Goal: Task Accomplishment & Management: Use online tool/utility

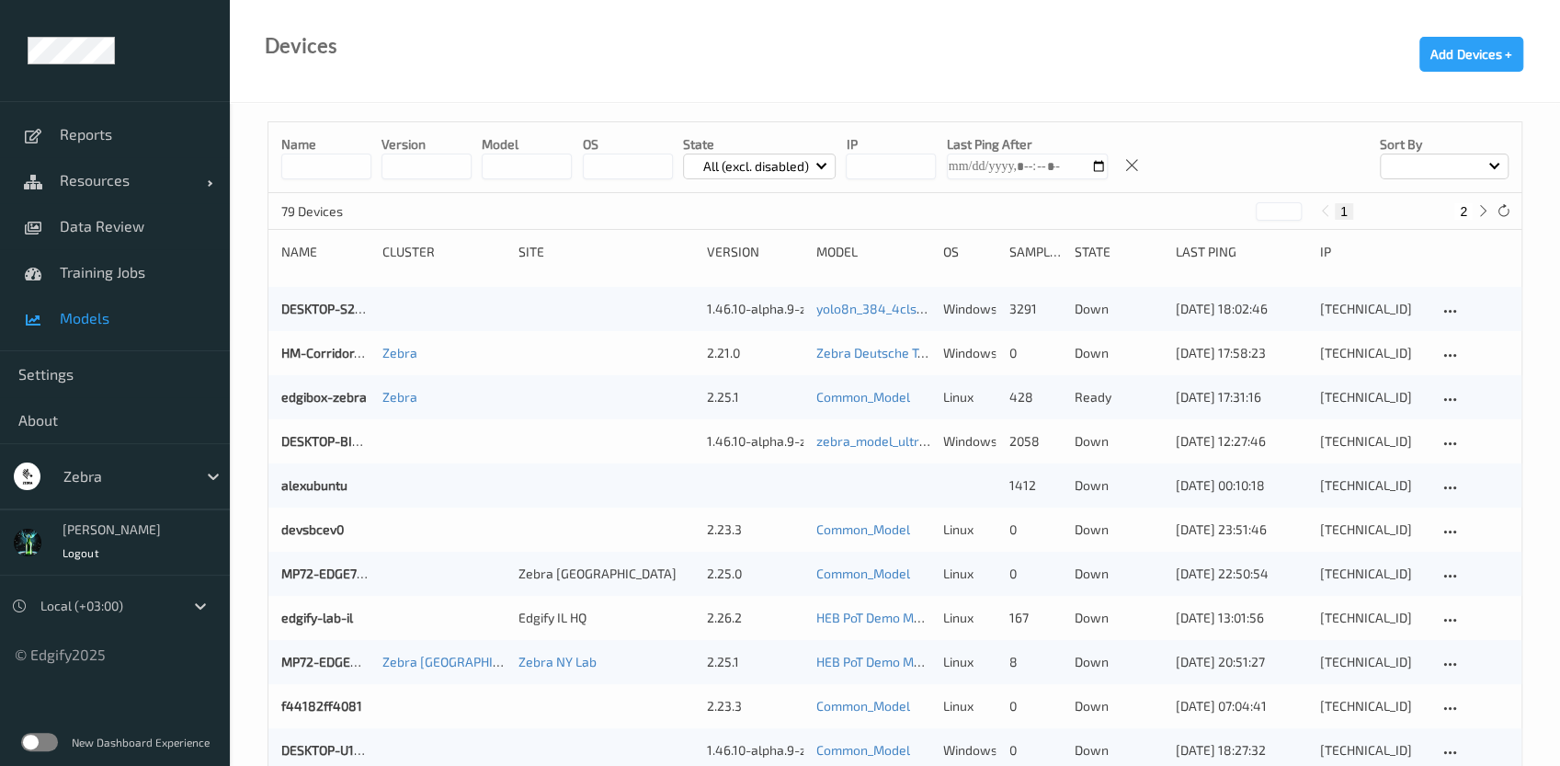
click at [107, 326] on span "Models" at bounding box center [136, 318] width 152 height 18
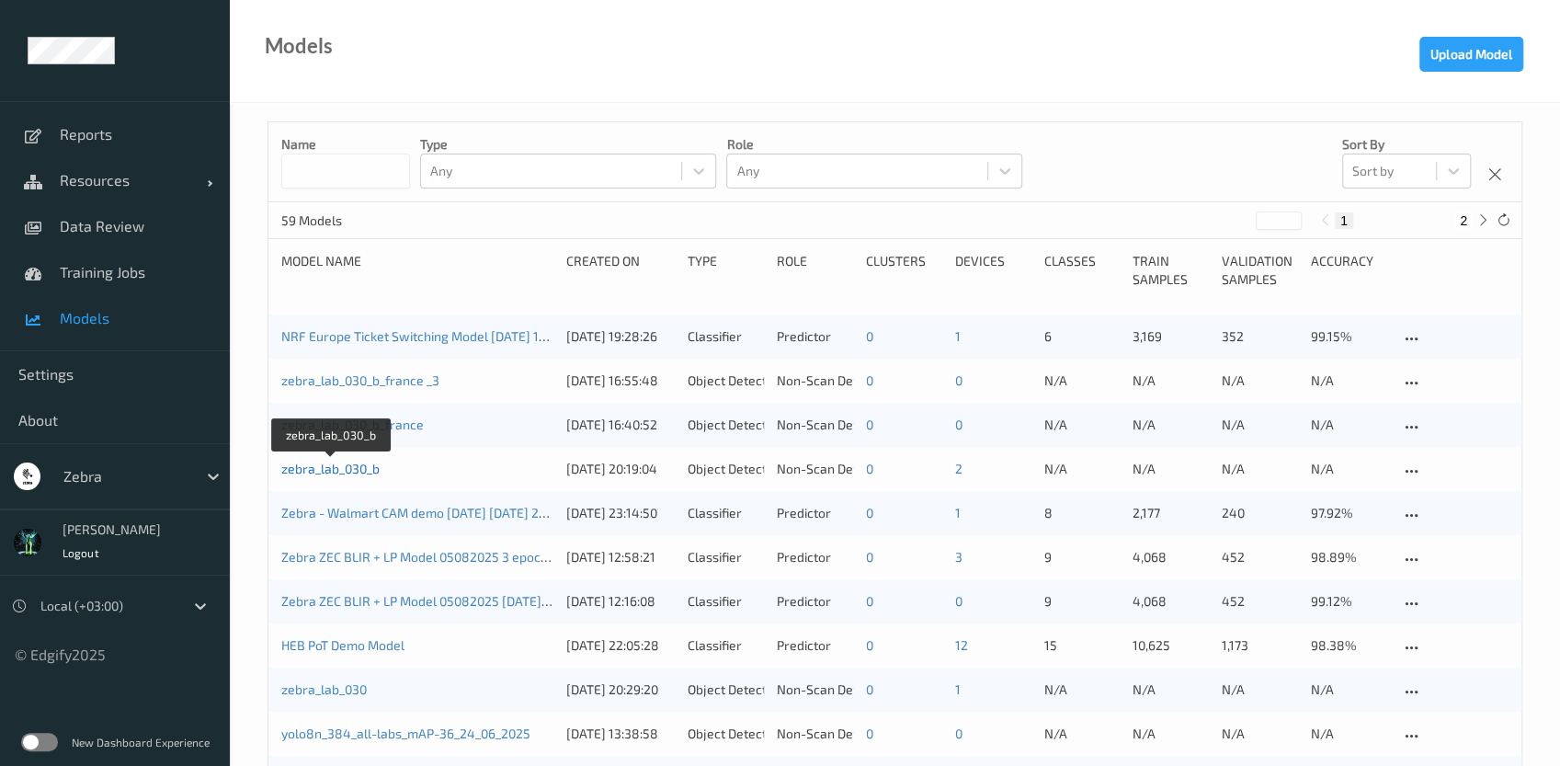
click at [320, 474] on link "zebra_lab_030_b" at bounding box center [330, 469] width 98 height 16
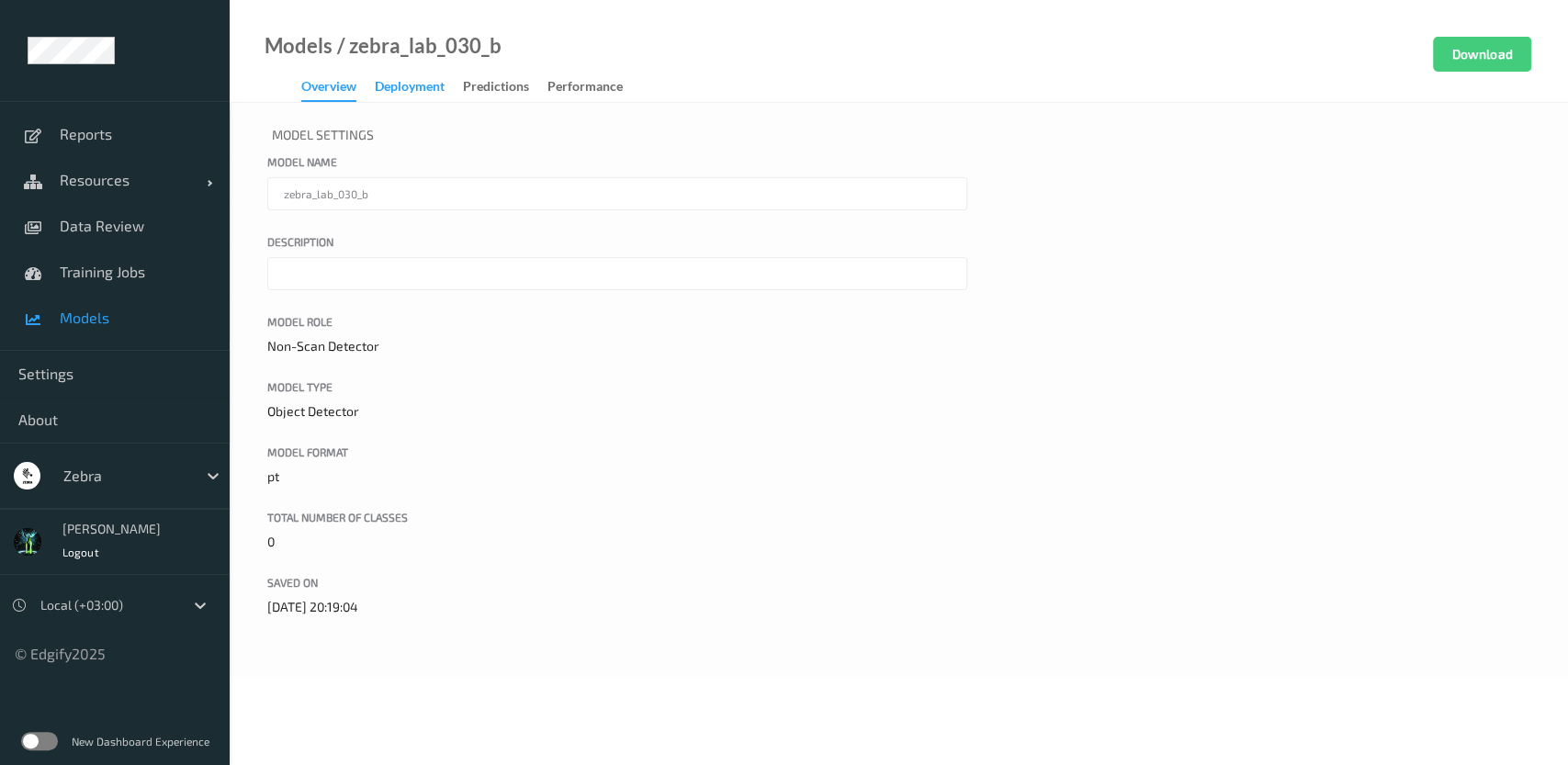
click at [403, 87] on div "Deployment" at bounding box center [409, 88] width 70 height 23
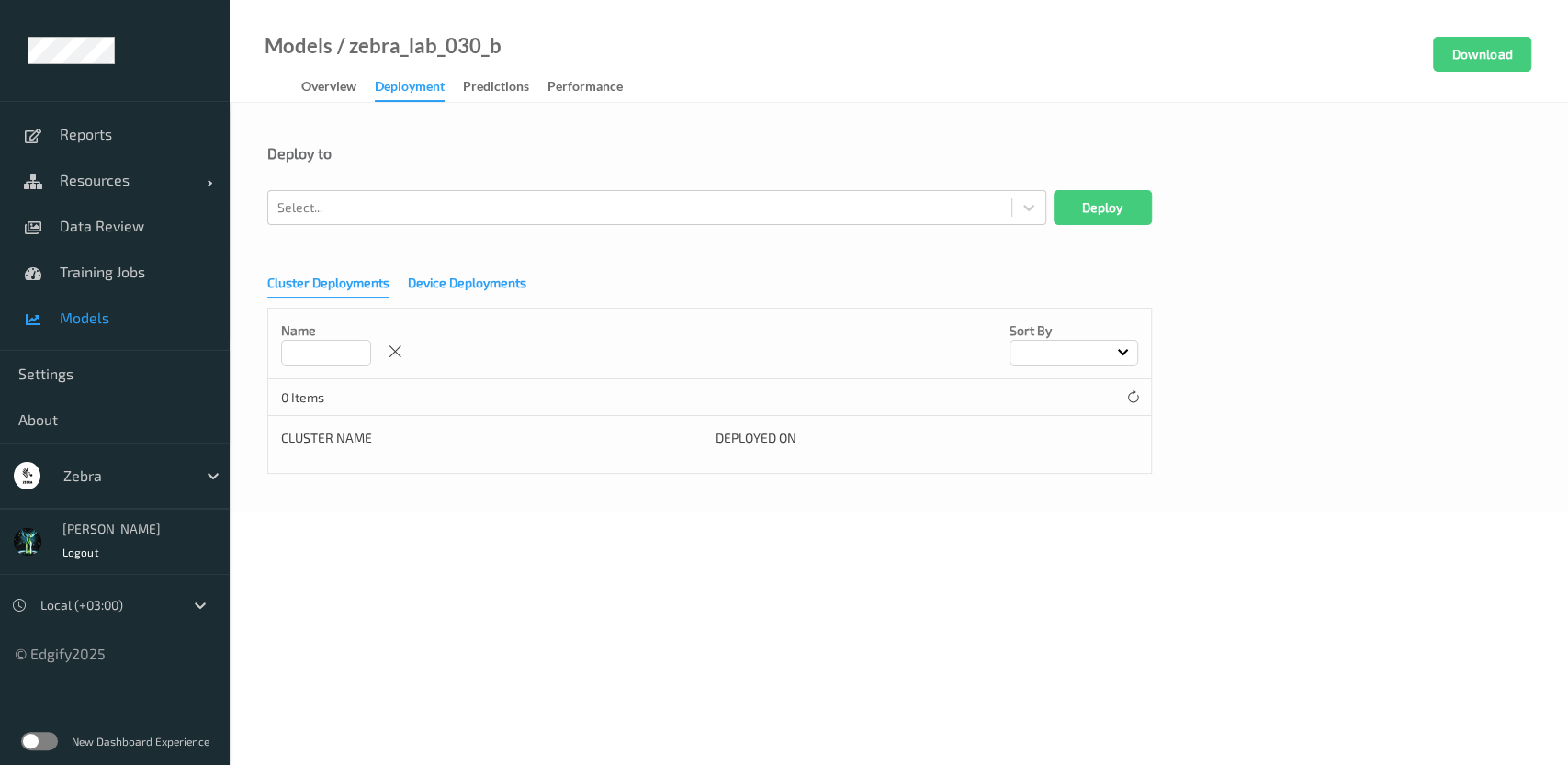
click at [455, 281] on div "Device Deployments" at bounding box center [466, 285] width 119 height 23
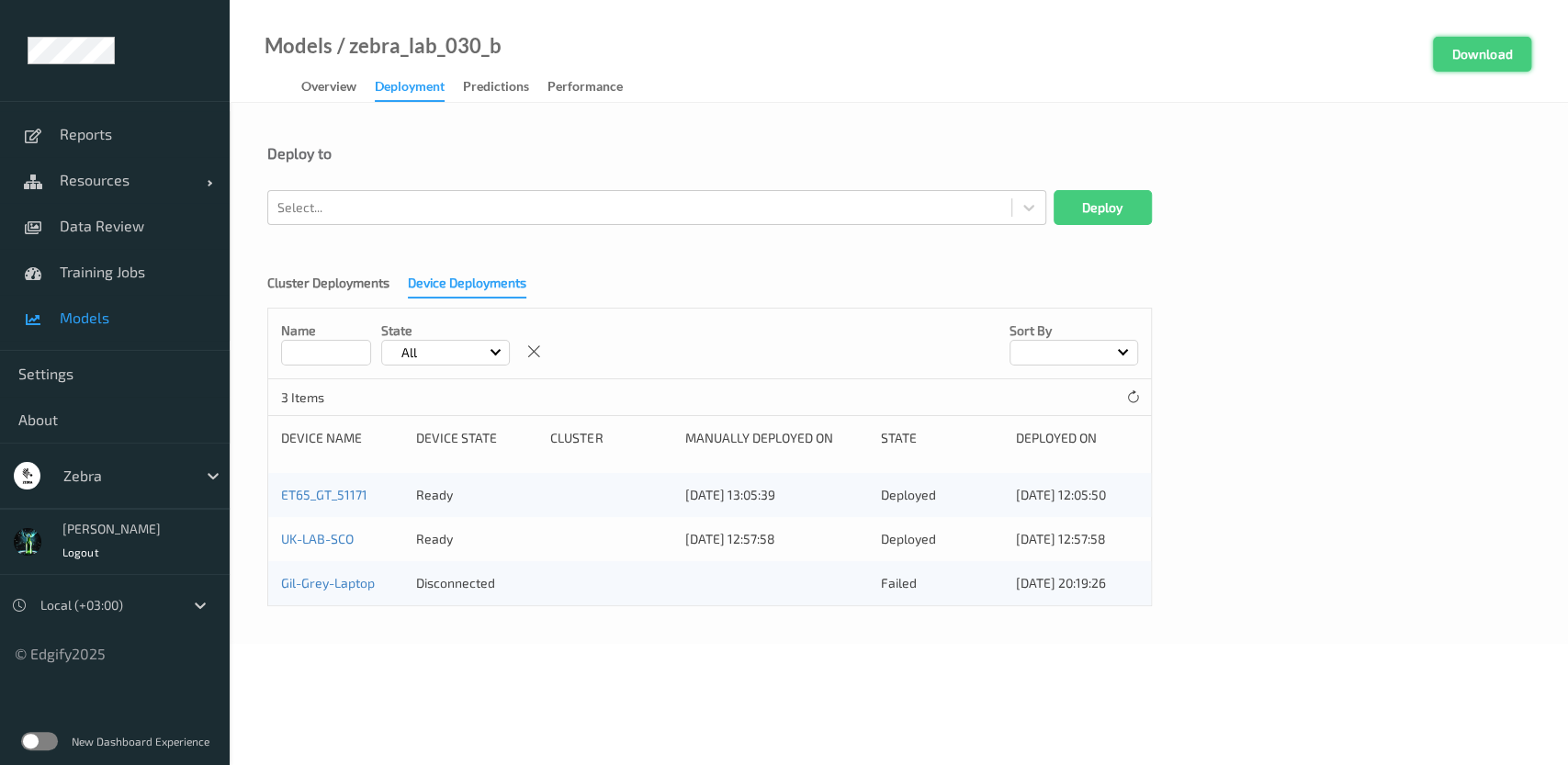
click at [1473, 61] on button "Download" at bounding box center [1481, 54] width 98 height 35
click at [1523, 55] on button "Download" at bounding box center [1481, 54] width 98 height 35
click at [83, 319] on span "Models" at bounding box center [136, 318] width 152 height 18
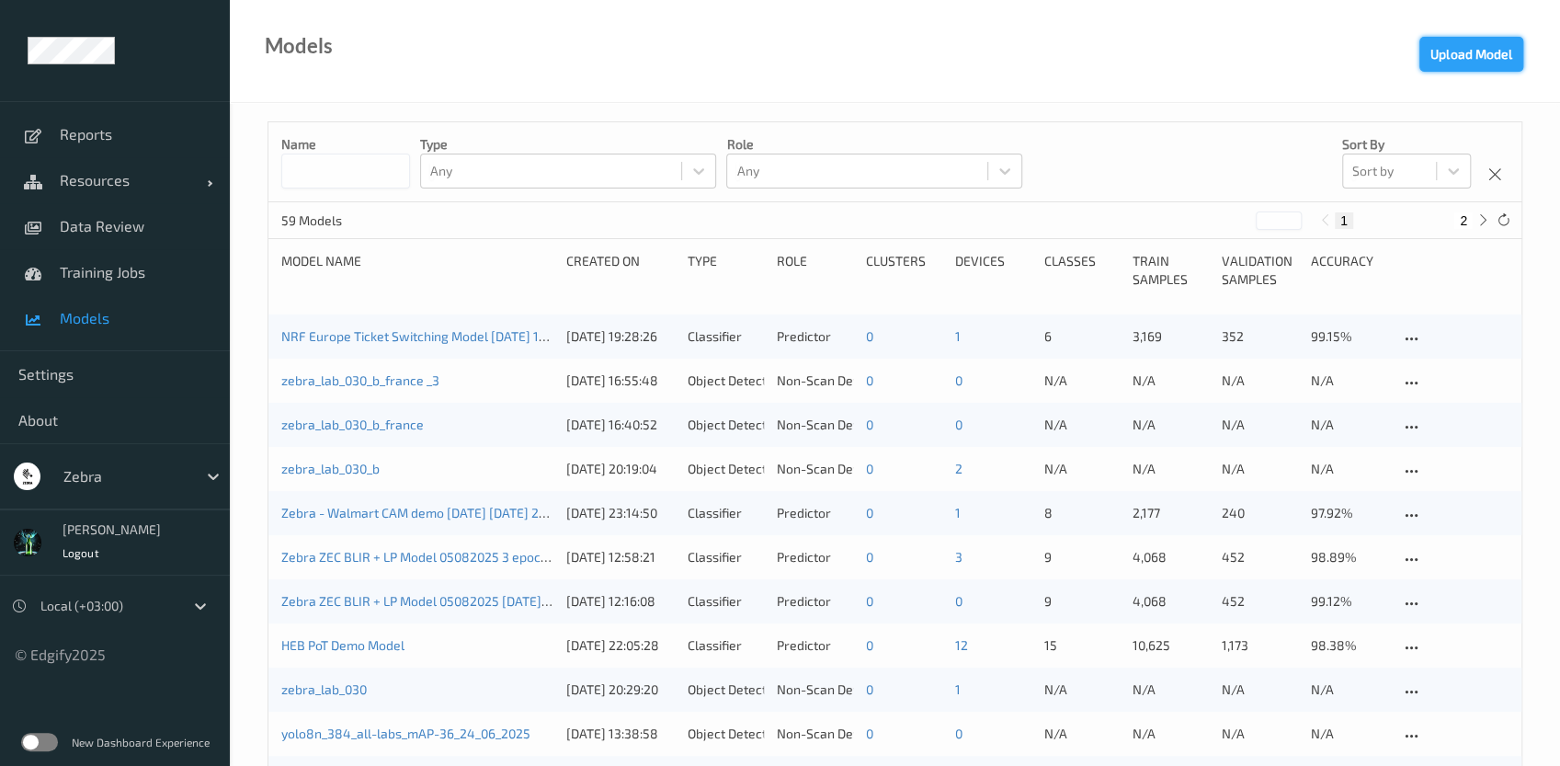
click at [1434, 65] on button "Upload Model" at bounding box center [1472, 54] width 104 height 35
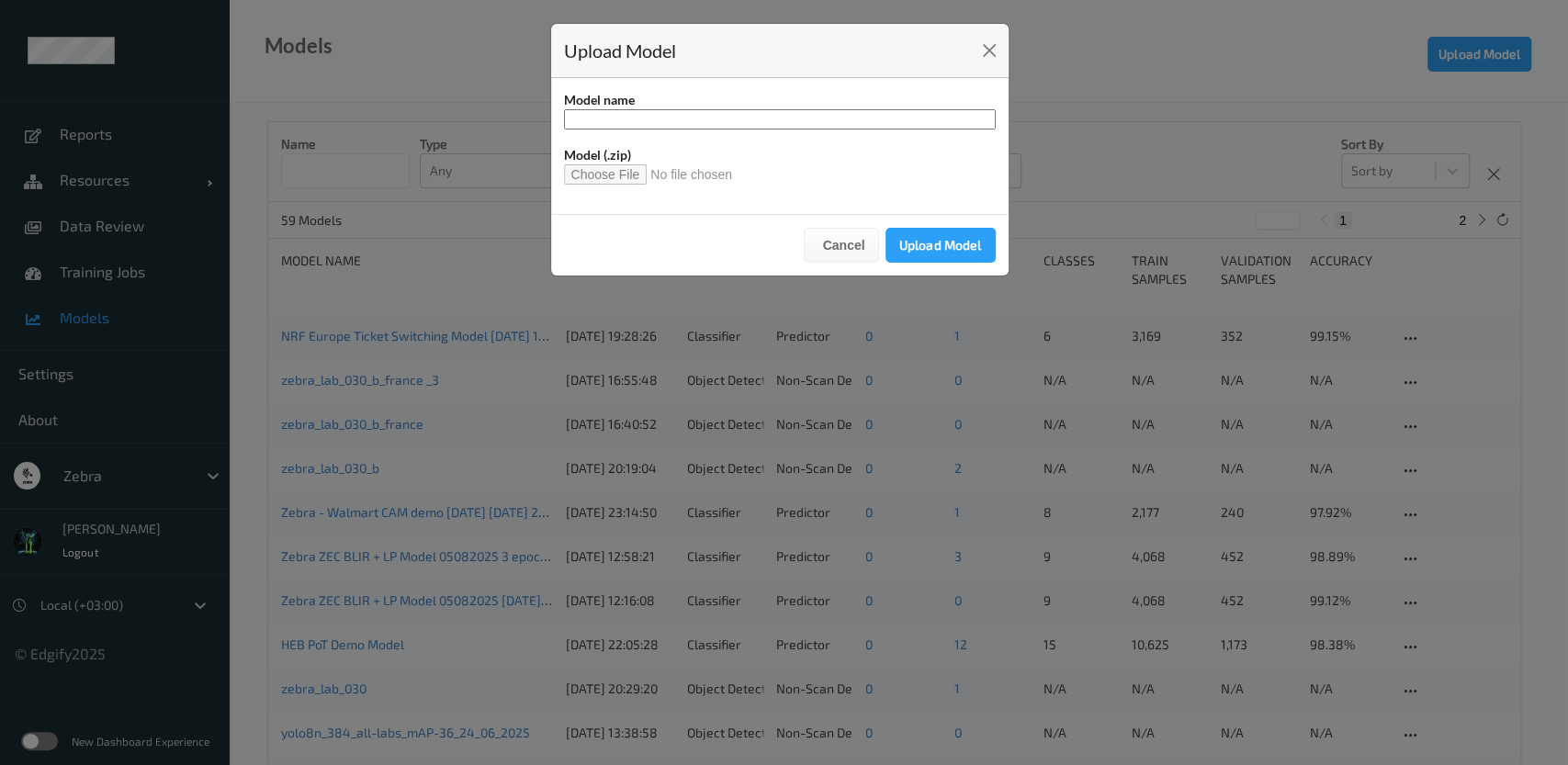
click at [674, 126] on input at bounding box center [780, 119] width 431 height 20
type input "**********"
click at [633, 167] on input "file" at bounding box center [656, 175] width 184 height 20
type input "**********"
click at [930, 248] on button "Upload Model" at bounding box center [940, 245] width 110 height 35
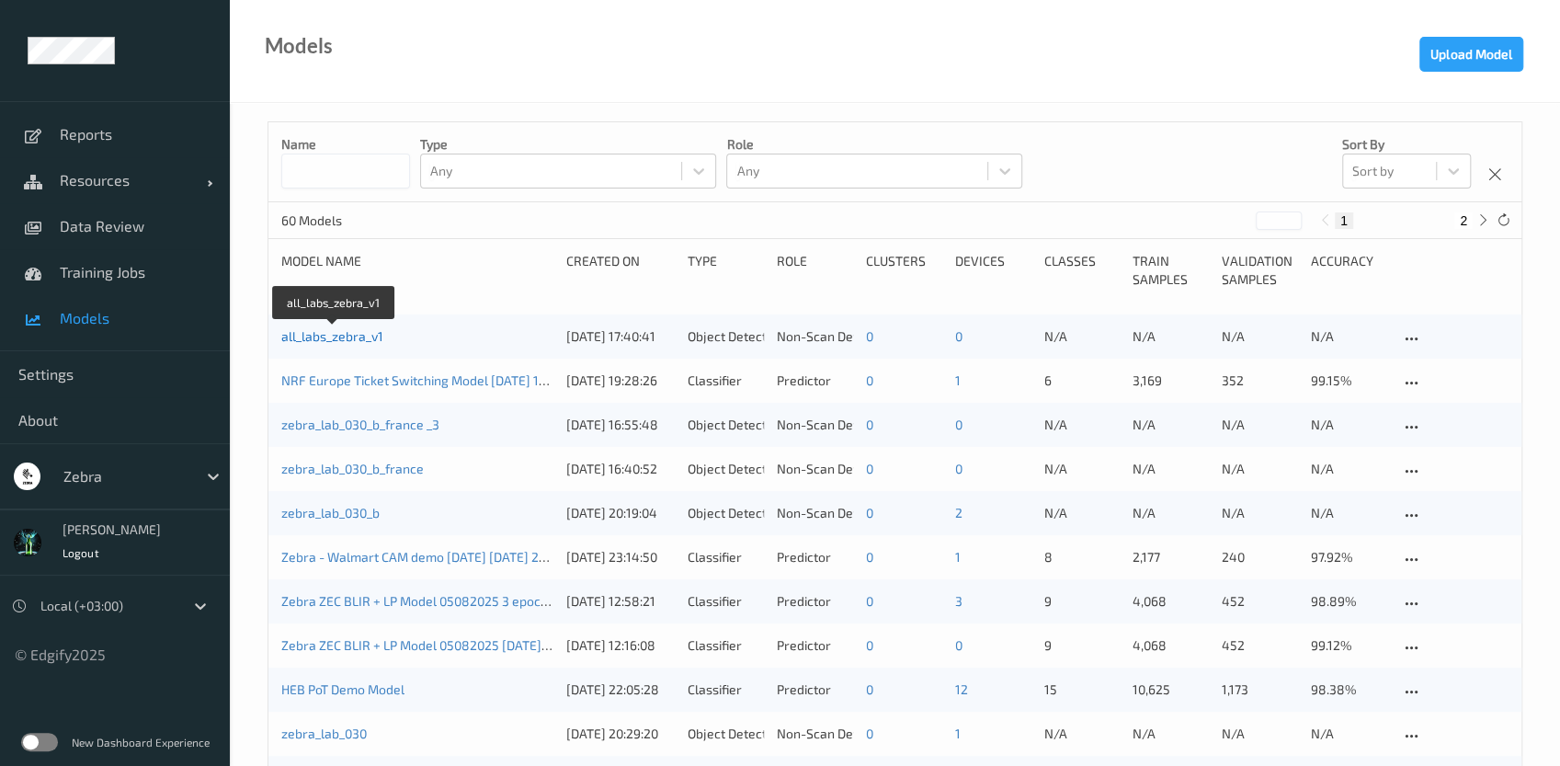
click at [351, 336] on link "all_labs_zebra_v1" at bounding box center [332, 336] width 102 height 16
